Goal: Navigation & Orientation: Find specific page/section

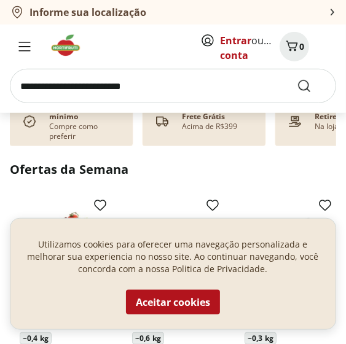
scroll to position [308, 0]
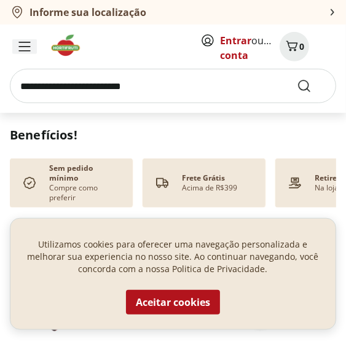
click at [30, 44] on icon "Menu" at bounding box center [24, 47] width 12 height 10
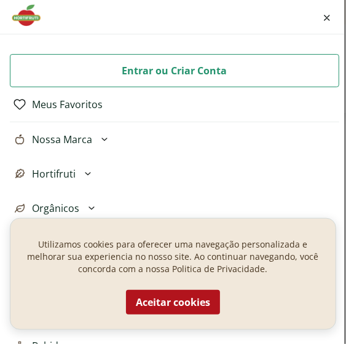
scroll to position [62, 0]
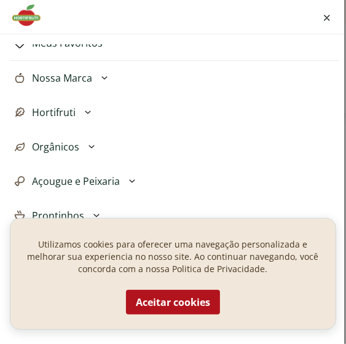
click at [89, 109] on icon at bounding box center [88, 112] width 15 height 15
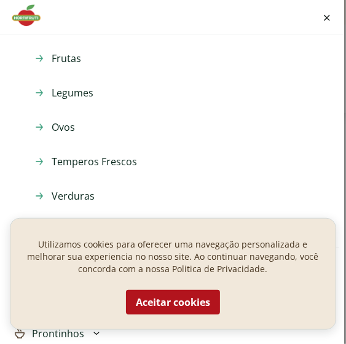
scroll to position [123, 0]
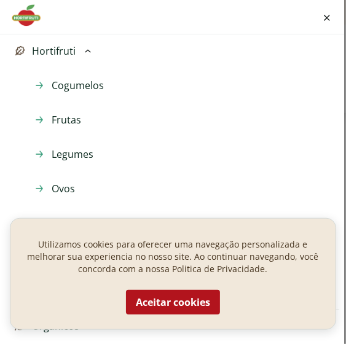
click at [79, 79] on span "Cogumelos" at bounding box center [78, 85] width 52 height 15
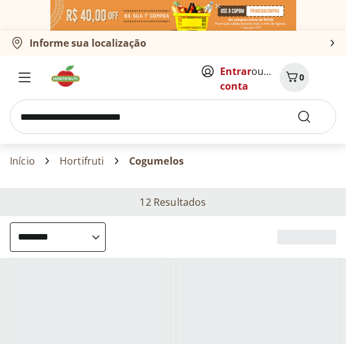
select select "**********"
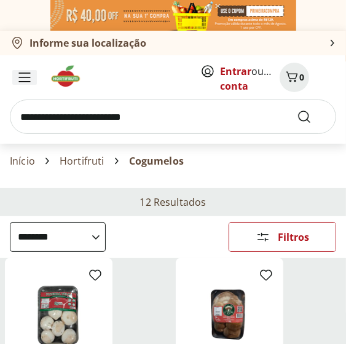
click at [32, 66] on button "Menu" at bounding box center [25, 78] width 30 height 30
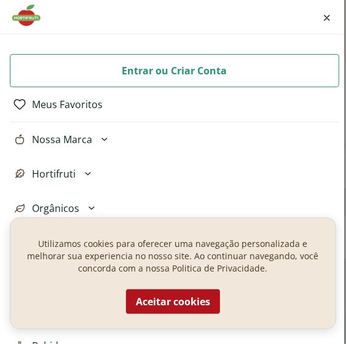
scroll to position [62, 0]
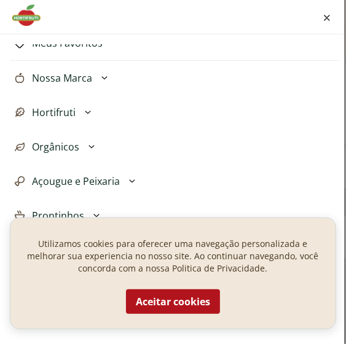
click at [86, 111] on icon at bounding box center [88, 112] width 15 height 15
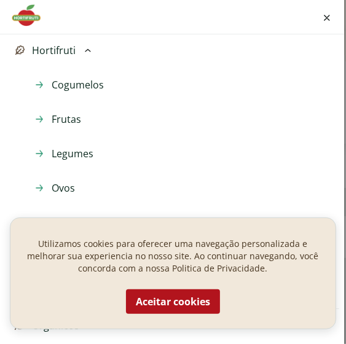
scroll to position [185, 0]
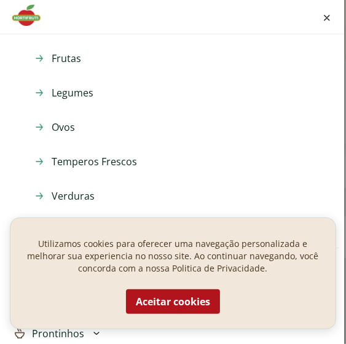
click at [83, 164] on span "Temperos Frescos" at bounding box center [95, 161] width 86 height 15
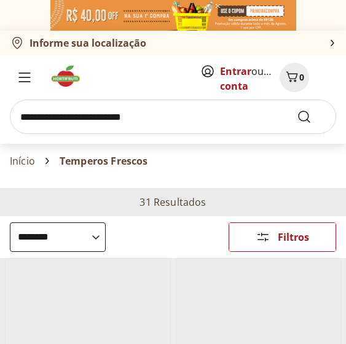
select select "**********"
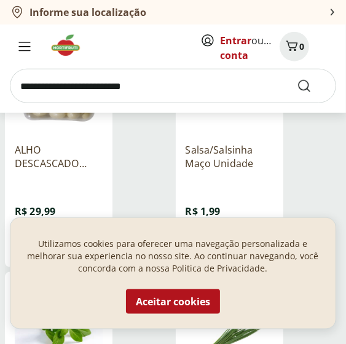
scroll to position [492, 0]
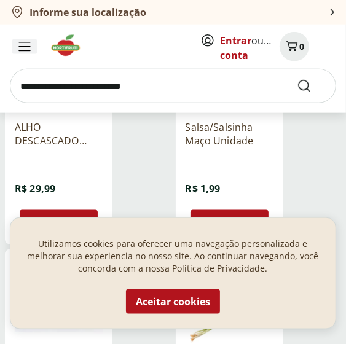
click at [12, 38] on button "Menu" at bounding box center [25, 47] width 30 height 30
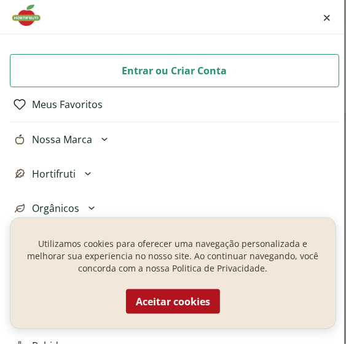
scroll to position [369, 0]
click at [327, 18] on icon "Fechar menu" at bounding box center [327, 17] width 5 height 5
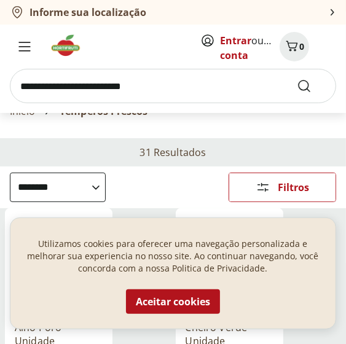
scroll to position [0, 0]
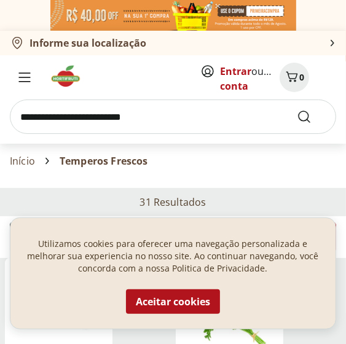
click at [23, 164] on link "Início" at bounding box center [22, 161] width 25 height 11
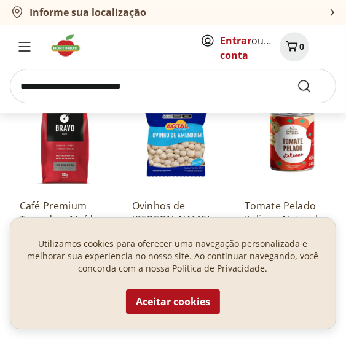
scroll to position [1415, 0]
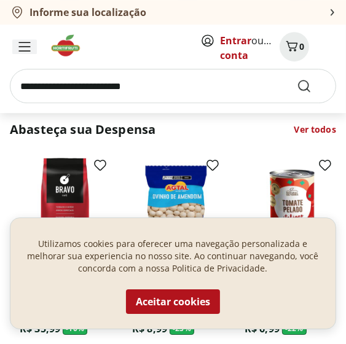
click at [25, 44] on icon "Menu" at bounding box center [24, 47] width 12 height 10
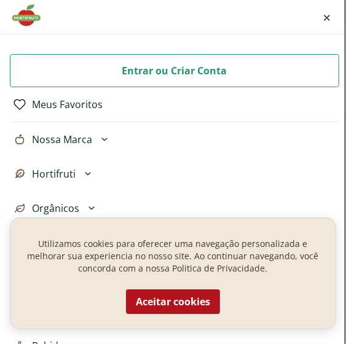
scroll to position [62, 0]
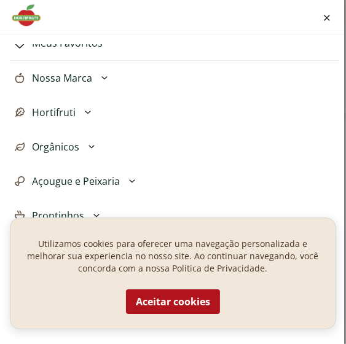
click at [90, 147] on icon at bounding box center [92, 146] width 6 height 3
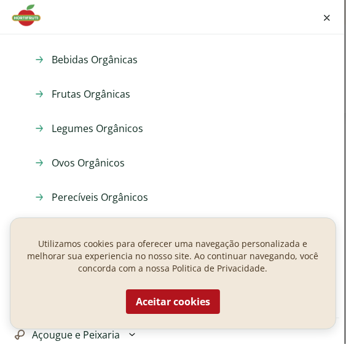
scroll to position [185, 0]
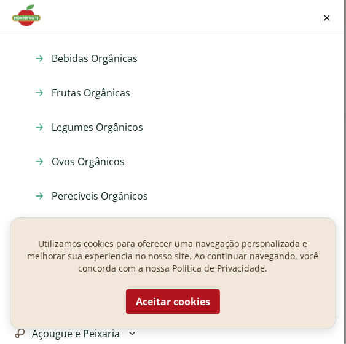
click at [95, 52] on span "Bebidas Orgânicas" at bounding box center [95, 58] width 86 height 15
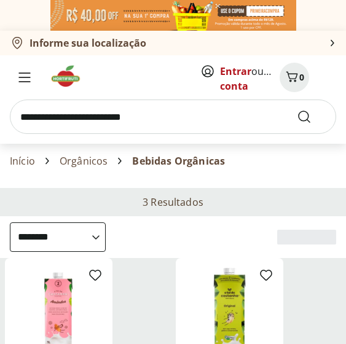
select select "**********"
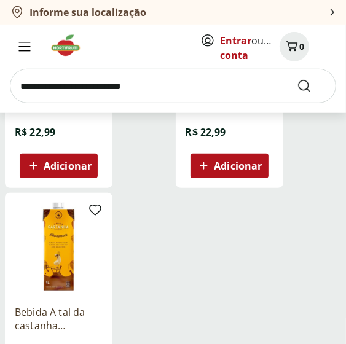
scroll to position [308, 0]
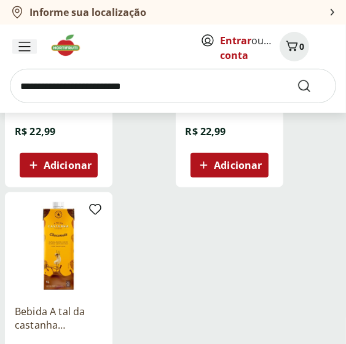
click at [23, 49] on icon "Menu" at bounding box center [24, 47] width 12 height 10
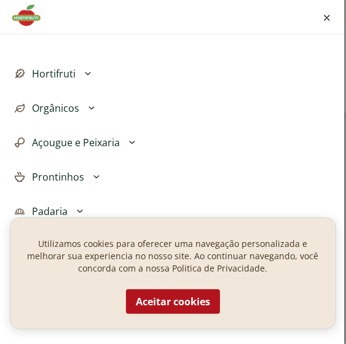
scroll to position [123, 0]
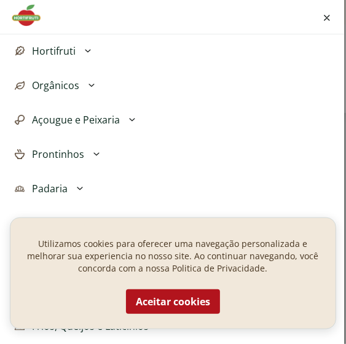
click at [129, 119] on icon at bounding box center [132, 119] width 6 height 3
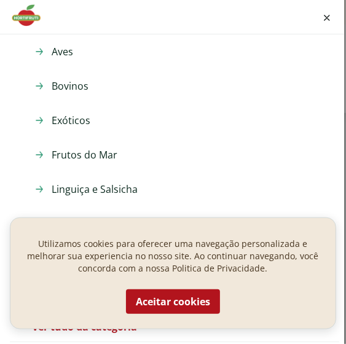
scroll to position [246, 0]
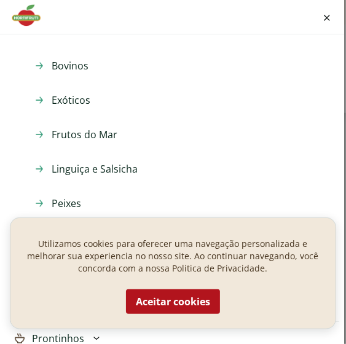
click at [66, 94] on span "Exóticos" at bounding box center [71, 100] width 39 height 15
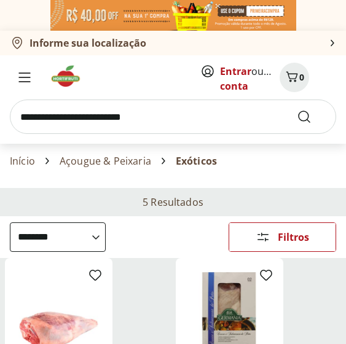
select select "**********"
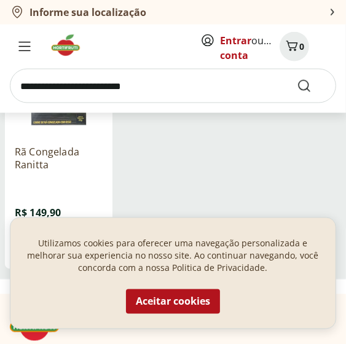
scroll to position [738, 0]
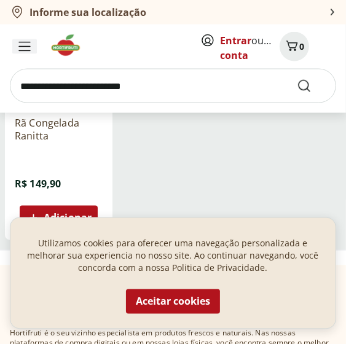
click at [26, 46] on icon "Menu" at bounding box center [24, 47] width 12 height 10
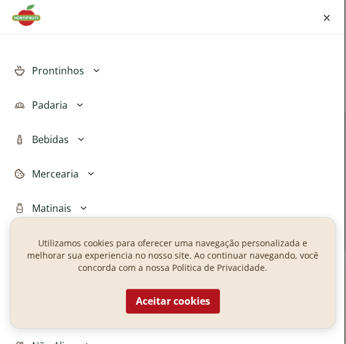
scroll to position [185, 0]
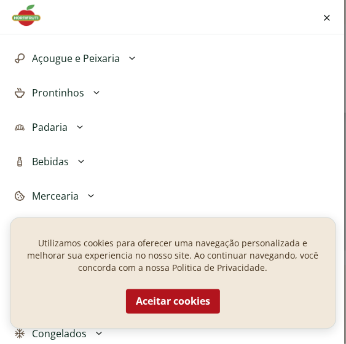
click at [82, 125] on icon at bounding box center [80, 127] width 15 height 15
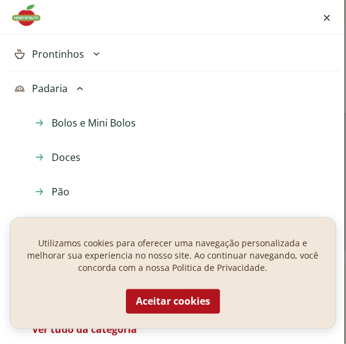
scroll to position [246, 0]
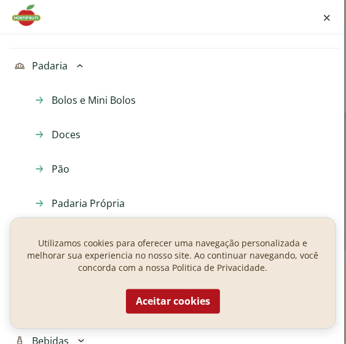
click at [84, 100] on span "Bolos e Mini Bolos" at bounding box center [94, 100] width 84 height 15
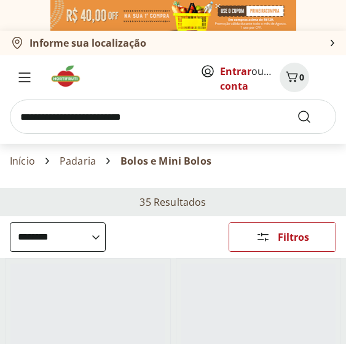
select select "**********"
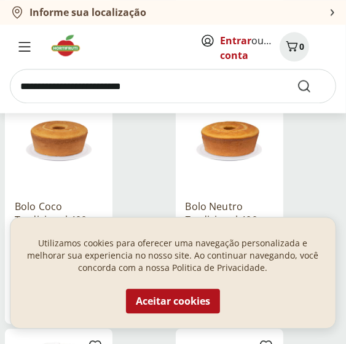
scroll to position [1169, 0]
